Goal: Use online tool/utility: Use online tool/utility

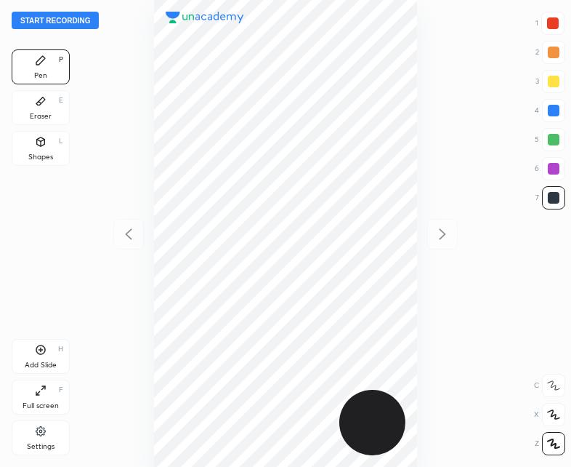
scroll to position [467, 339]
click at [48, 20] on button "Start recording" at bounding box center [55, 20] width 87 height 17
click at [47, 20] on button "End recording" at bounding box center [52, 20] width 81 height 17
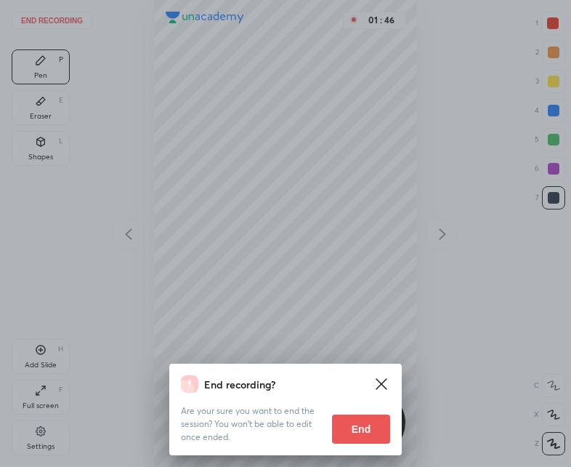
click at [362, 435] on button "End" at bounding box center [361, 428] width 58 height 29
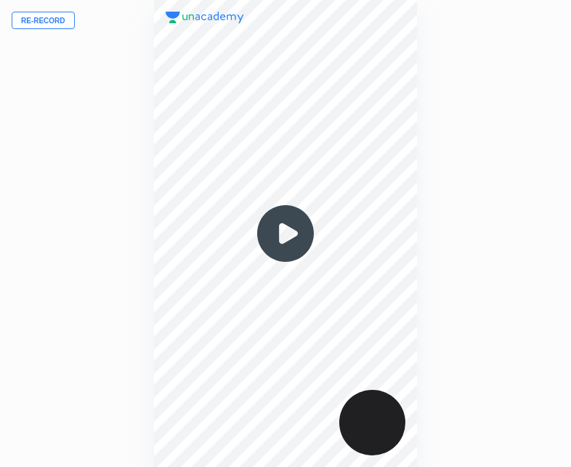
click at [289, 230] on img at bounding box center [286, 233] width 70 height 70
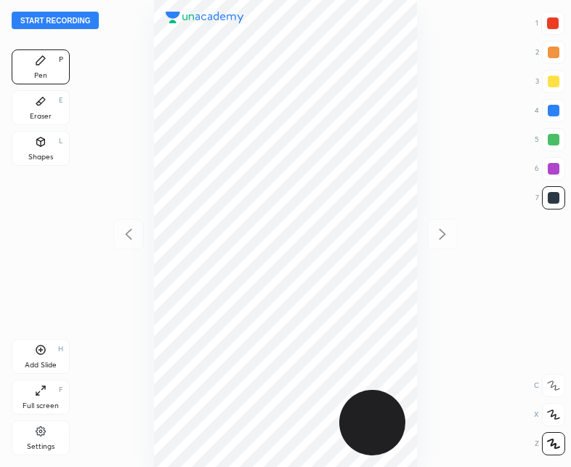
scroll to position [467, 339]
